Goal: Transaction & Acquisition: Purchase product/service

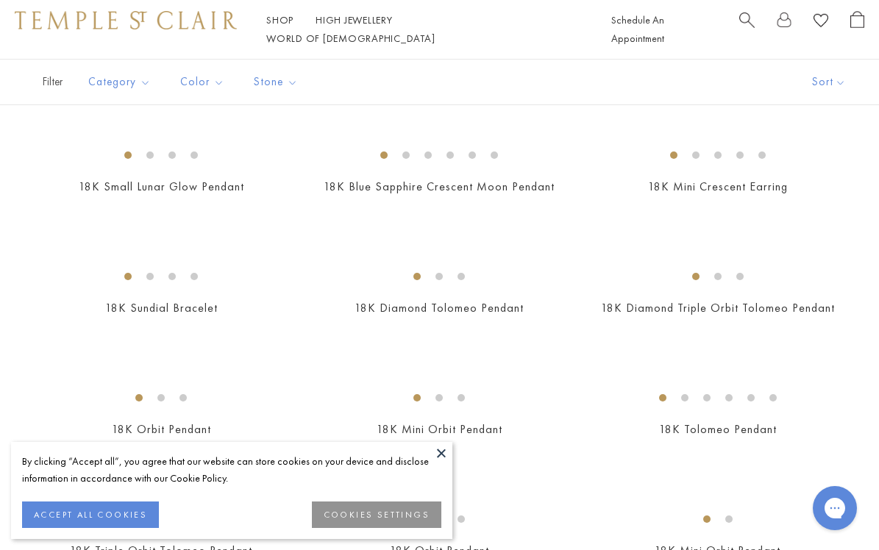
scroll to position [483, 0]
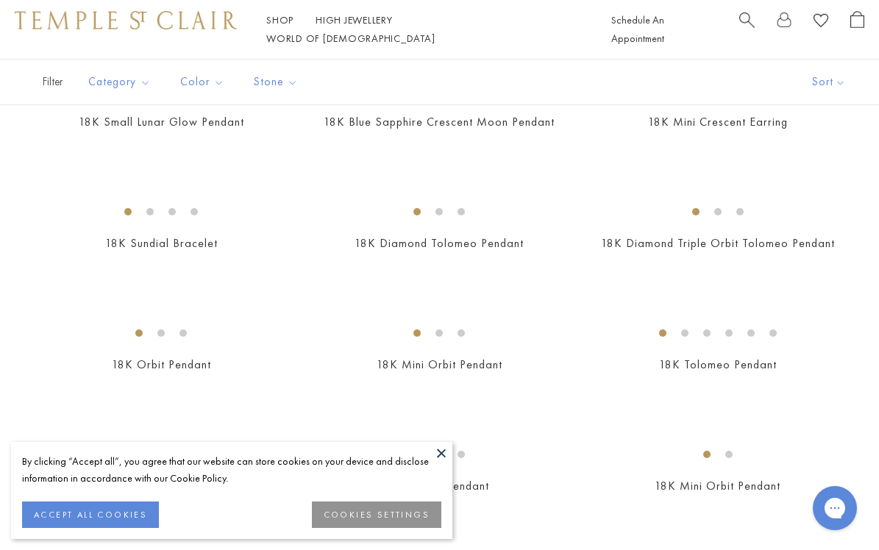
click at [437, 456] on button at bounding box center [441, 453] width 22 height 22
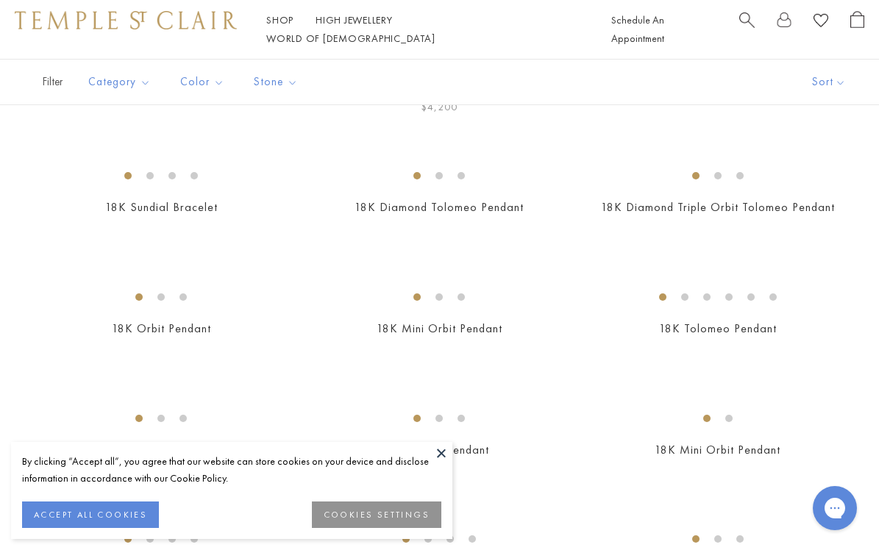
scroll to position [541, 0]
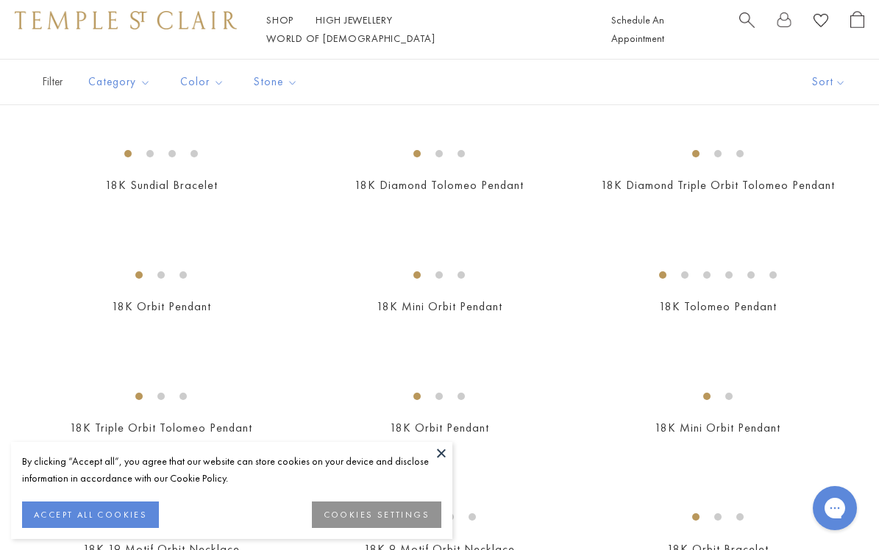
click at [440, 449] on button at bounding box center [441, 453] width 22 height 22
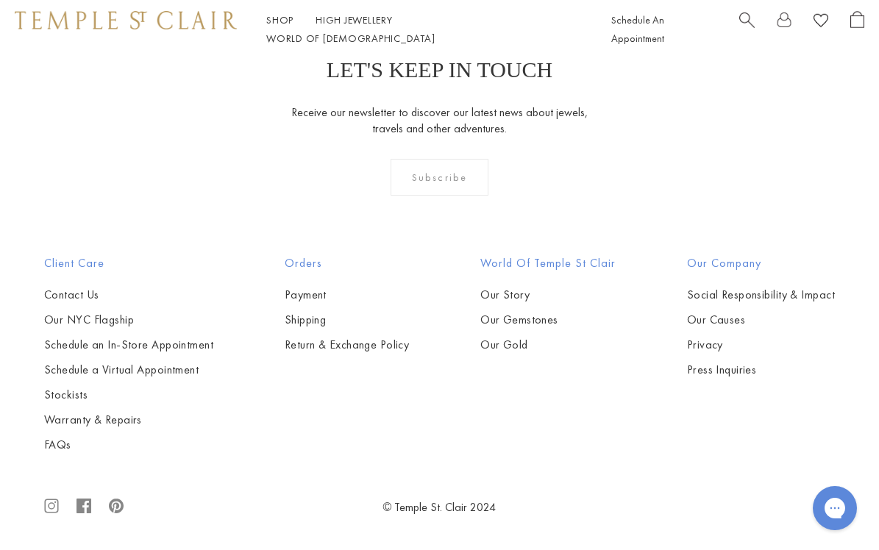
scroll to position [4036, 0]
click at [0, 0] on img at bounding box center [0, 0] width 0 height 0
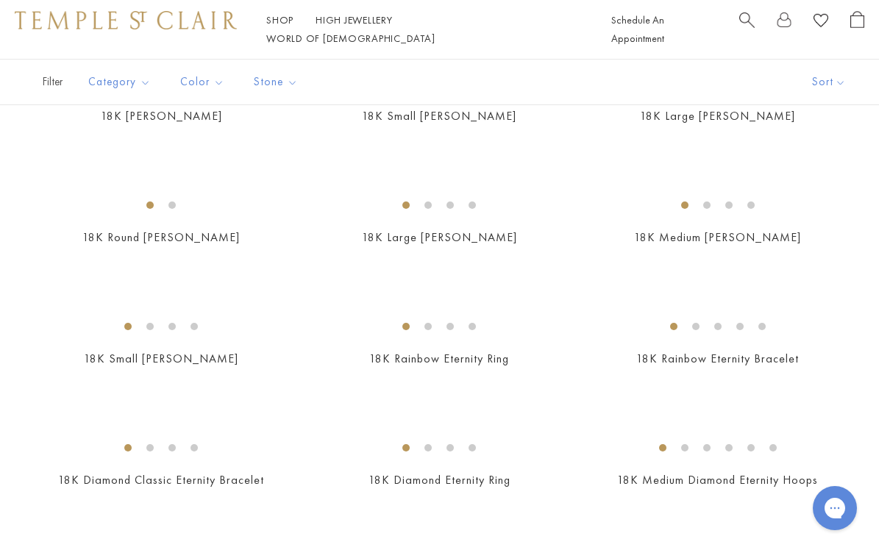
scroll to position [1335, 0]
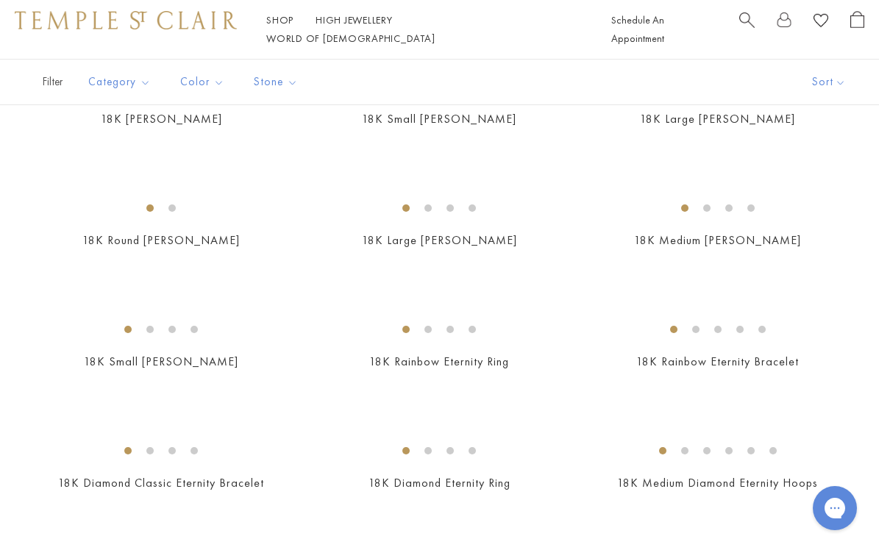
click at [0, 0] on img at bounding box center [0, 0] width 0 height 0
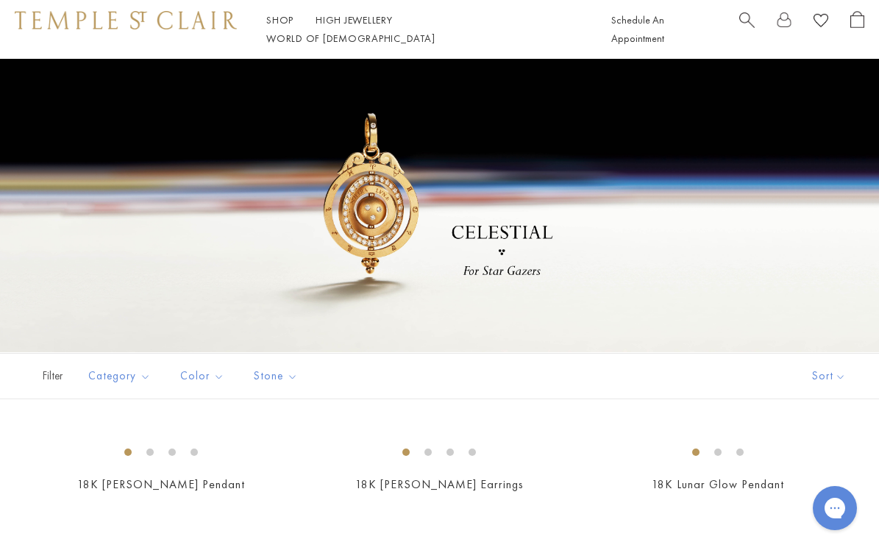
scroll to position [0, 0]
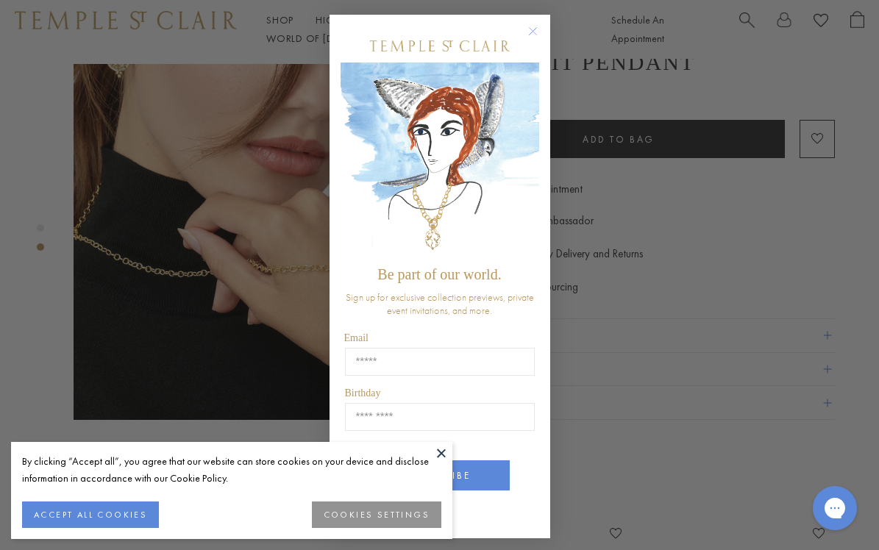
scroll to position [408, 0]
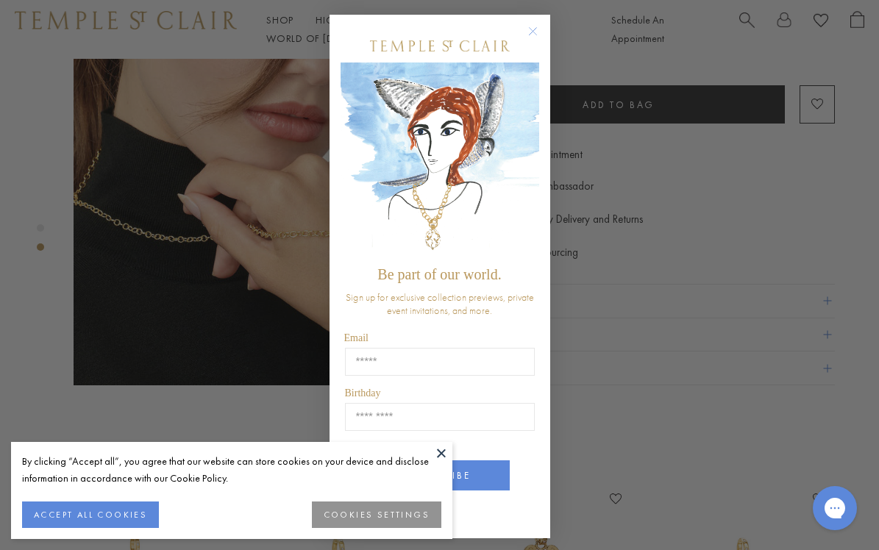
click at [137, 517] on button "ACCEPT ALL COOKIES" at bounding box center [90, 514] width 137 height 26
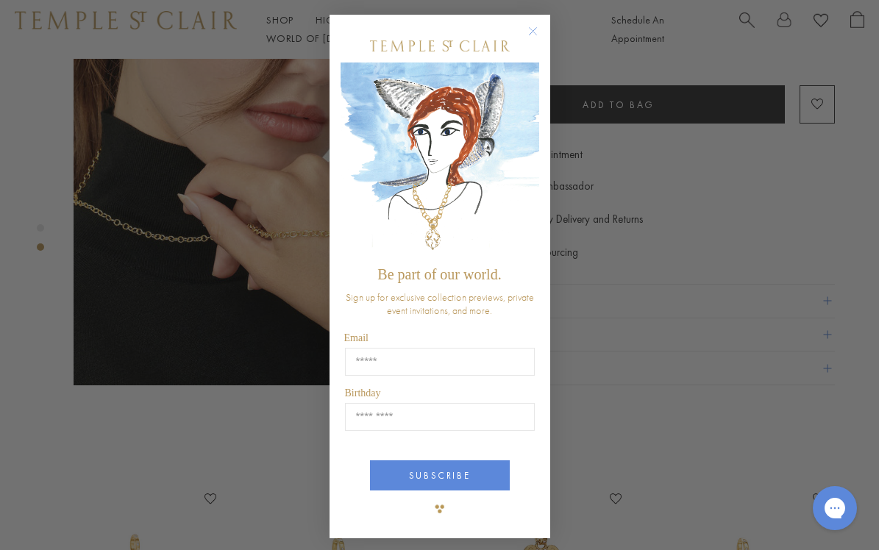
click at [529, 30] on circle "Close dialog" at bounding box center [532, 32] width 18 height 18
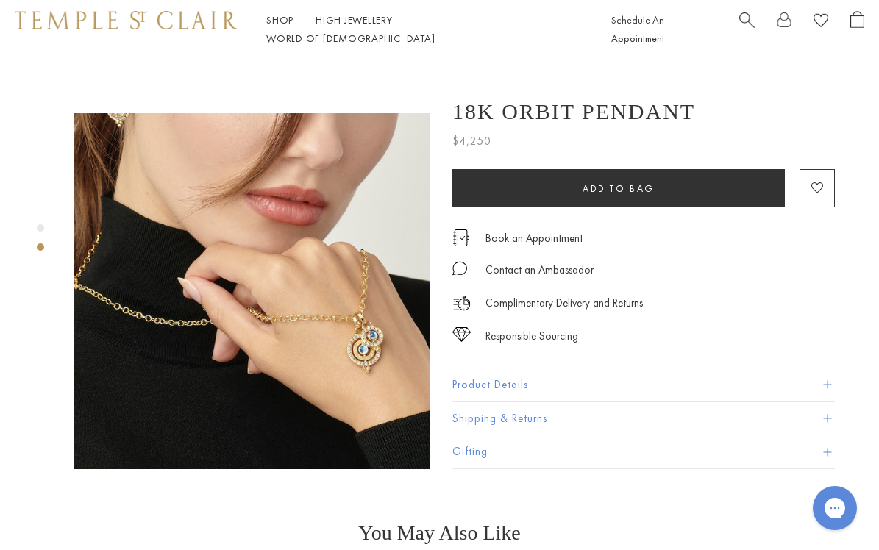
scroll to position [319, 1]
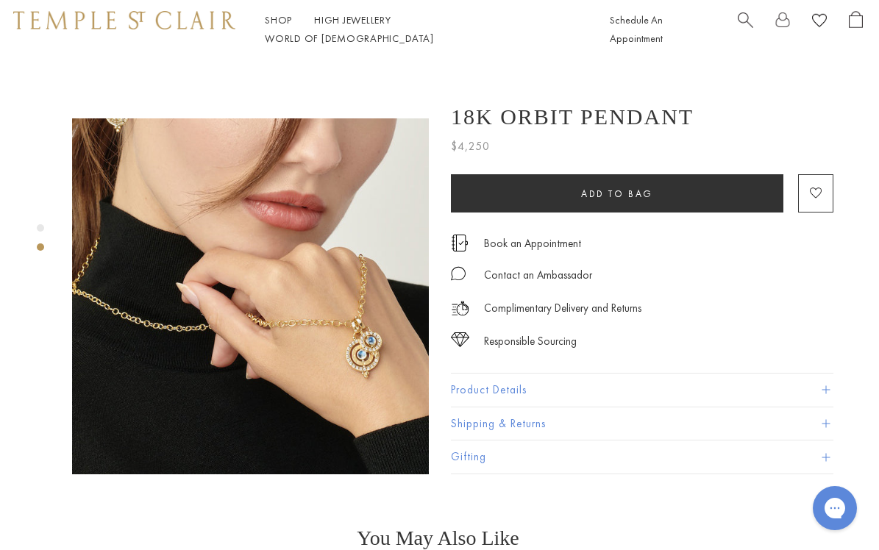
click at [354, 310] on img at bounding box center [250, 296] width 357 height 356
